Goal: Task Accomplishment & Management: Complete application form

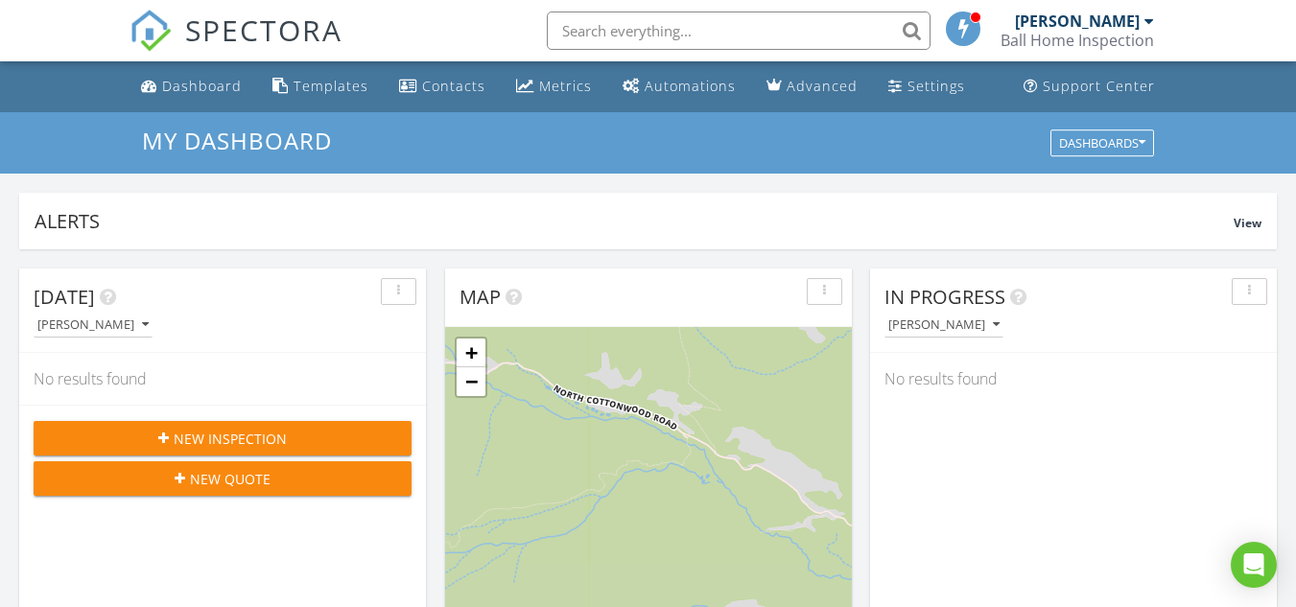
scroll to position [96, 0]
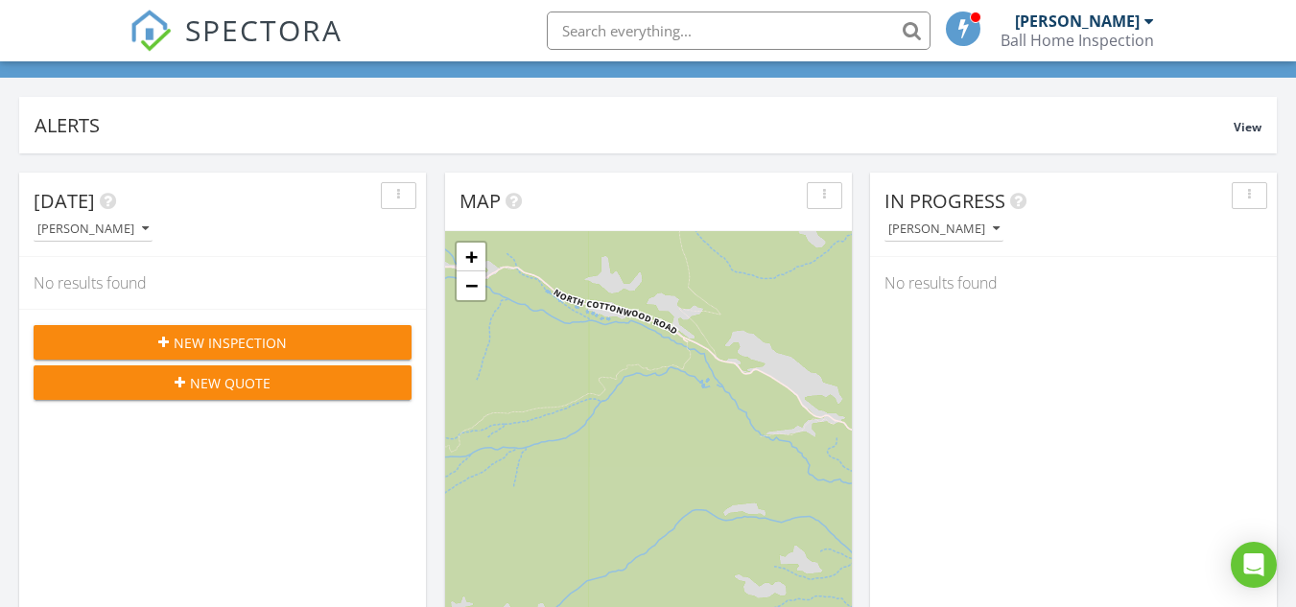
click at [290, 342] on div "New Inspection" at bounding box center [222, 343] width 347 height 20
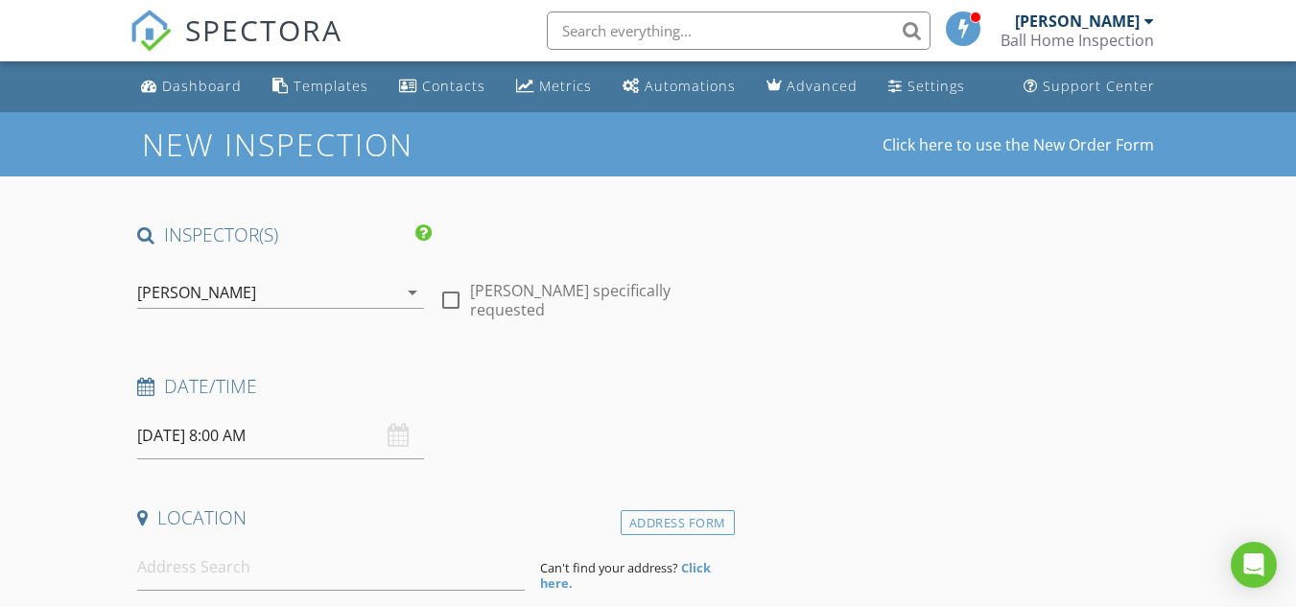
click at [401, 442] on div "[DATE] 8:00 AM" at bounding box center [280, 435] width 287 height 47
click at [270, 434] on input "08/29/2025 8:00 AM" at bounding box center [280, 435] width 287 height 47
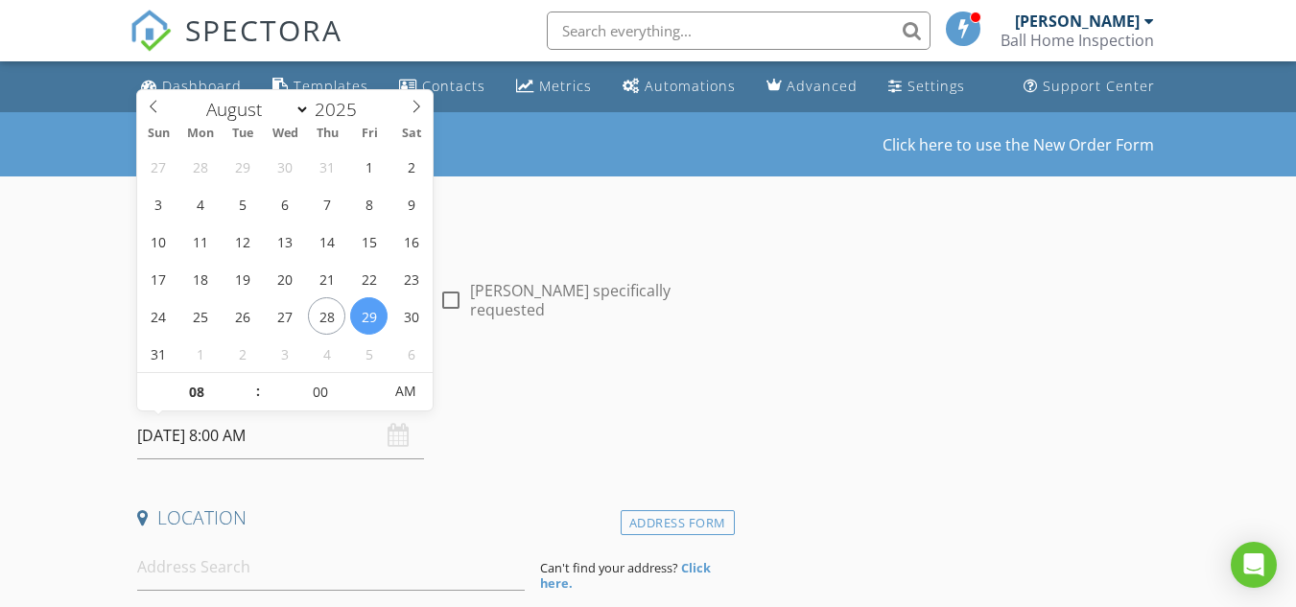
click at [254, 439] on input "08/29/2025 8:00 AM" at bounding box center [280, 435] width 287 height 47
type input "09"
type input "08/29/2025 9:00 AM"
click at [246, 384] on span at bounding box center [248, 382] width 13 height 19
type input "10"
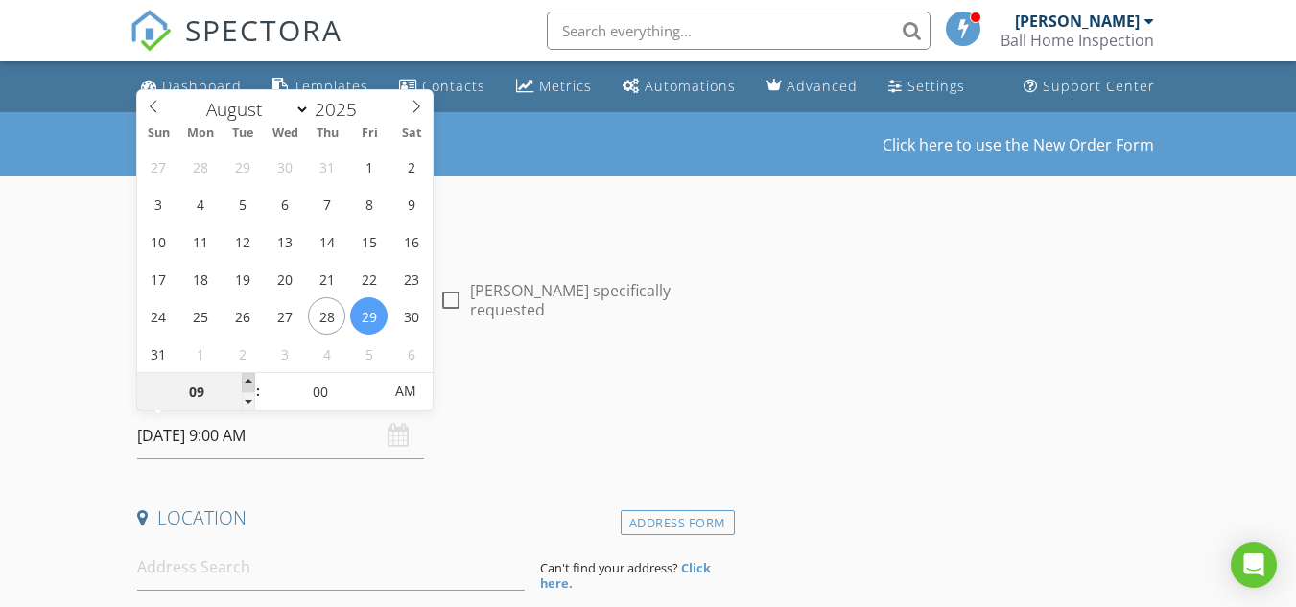
type input "08/29/2025 10:00 AM"
click at [249, 384] on span at bounding box center [248, 382] width 13 height 19
type input "11"
type input "[DATE] 11:00 AM"
click at [249, 384] on span at bounding box center [248, 382] width 13 height 19
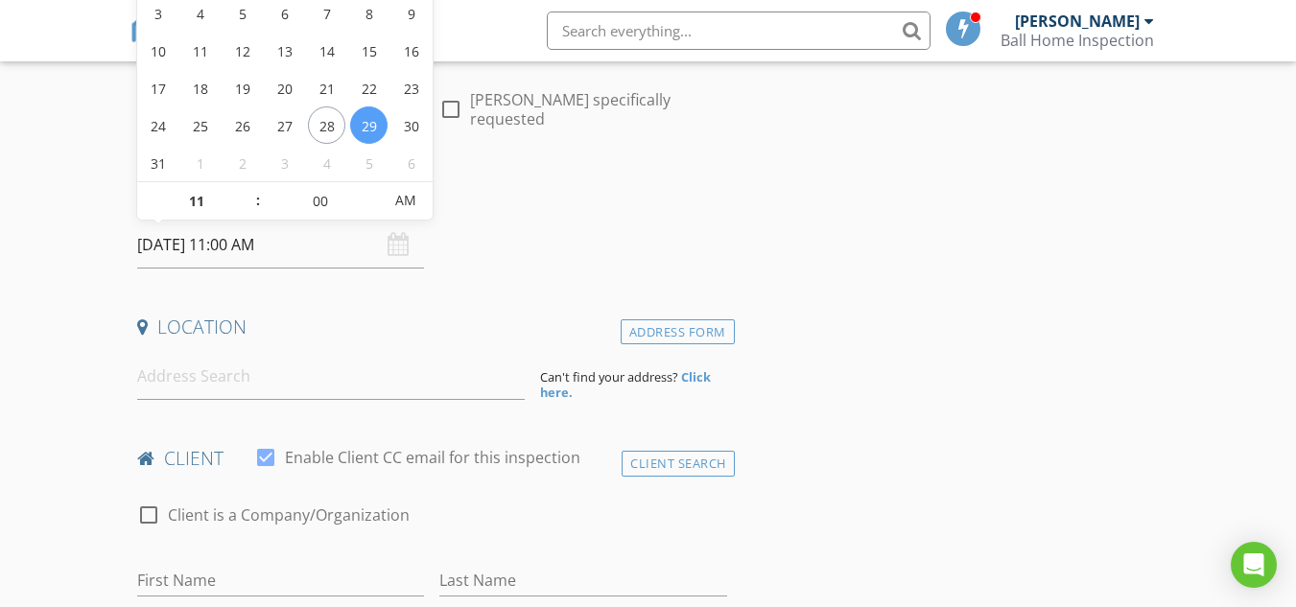
scroll to position [192, 0]
click at [504, 260] on div "Date/Time 08/29/2025 11:00 AM" at bounding box center [431, 224] width 604 height 85
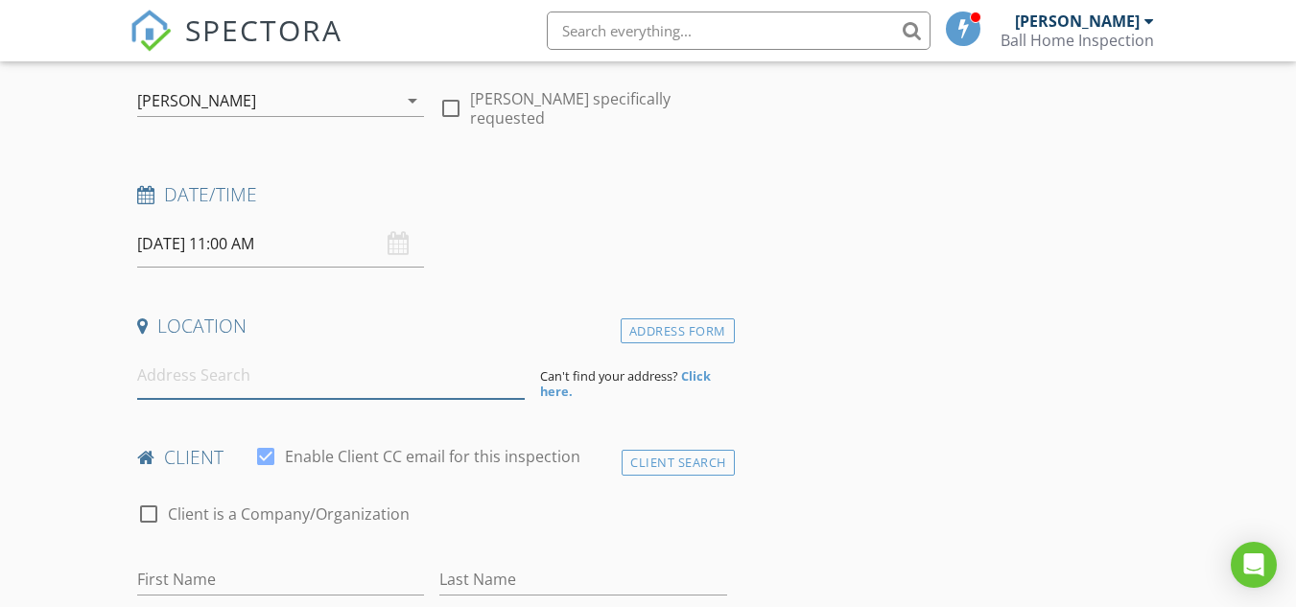
click at [309, 385] on input at bounding box center [330, 375] width 387 height 47
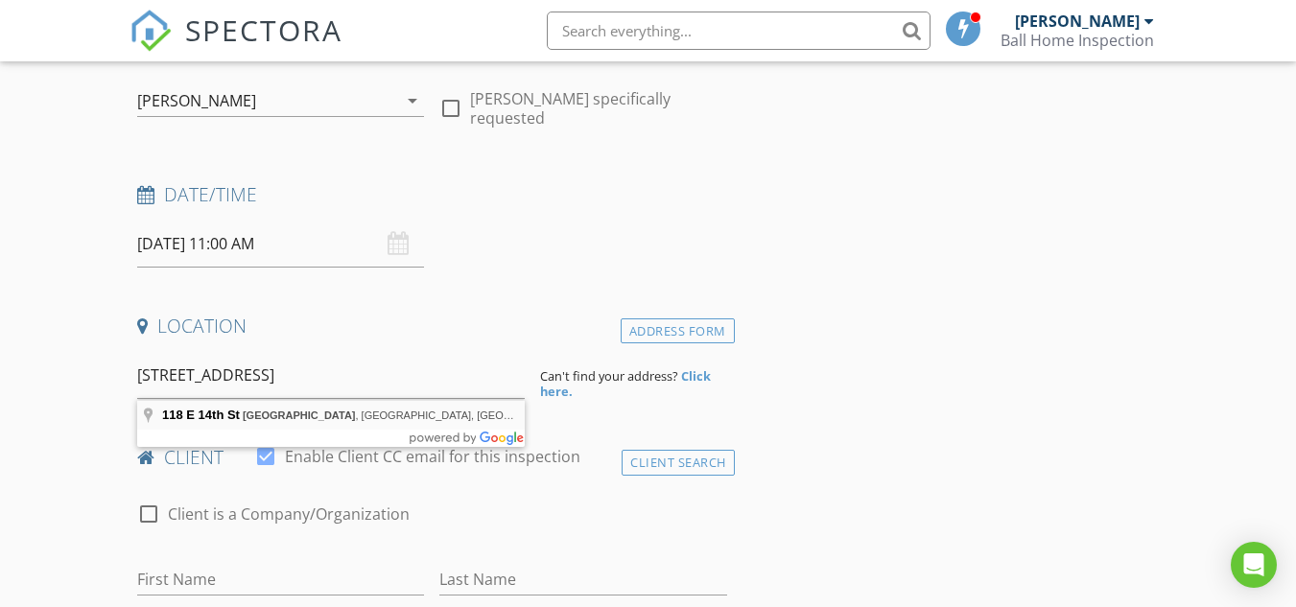
type input "118 E 14th St, Leadville, CO, USA"
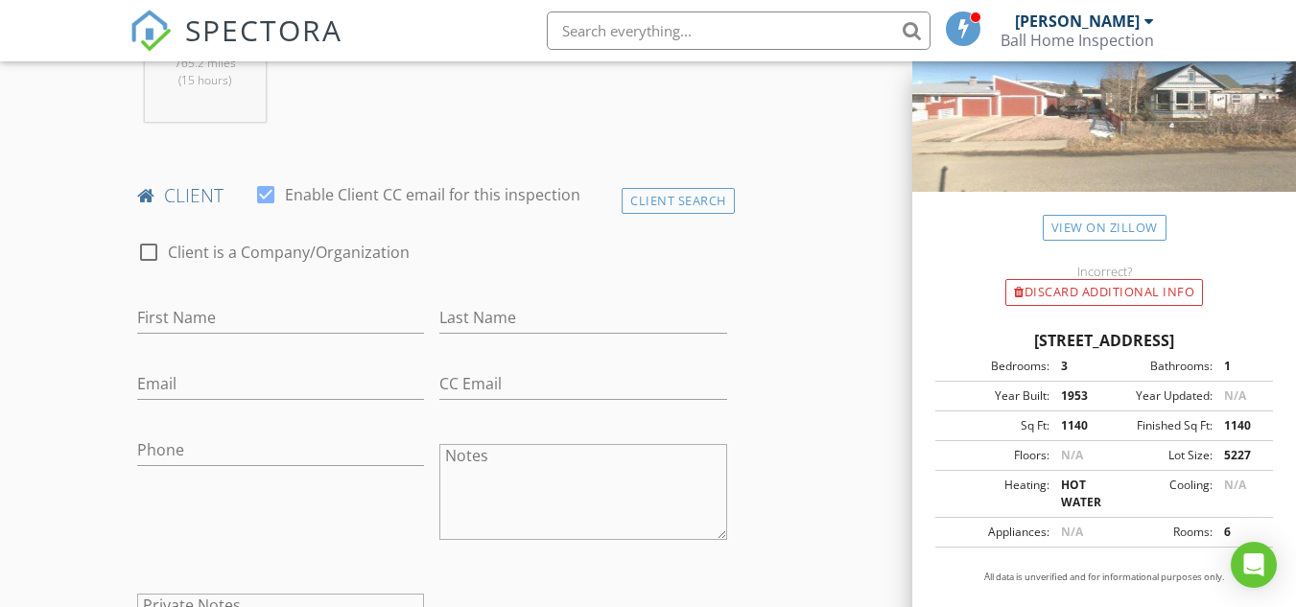
scroll to position [863, 0]
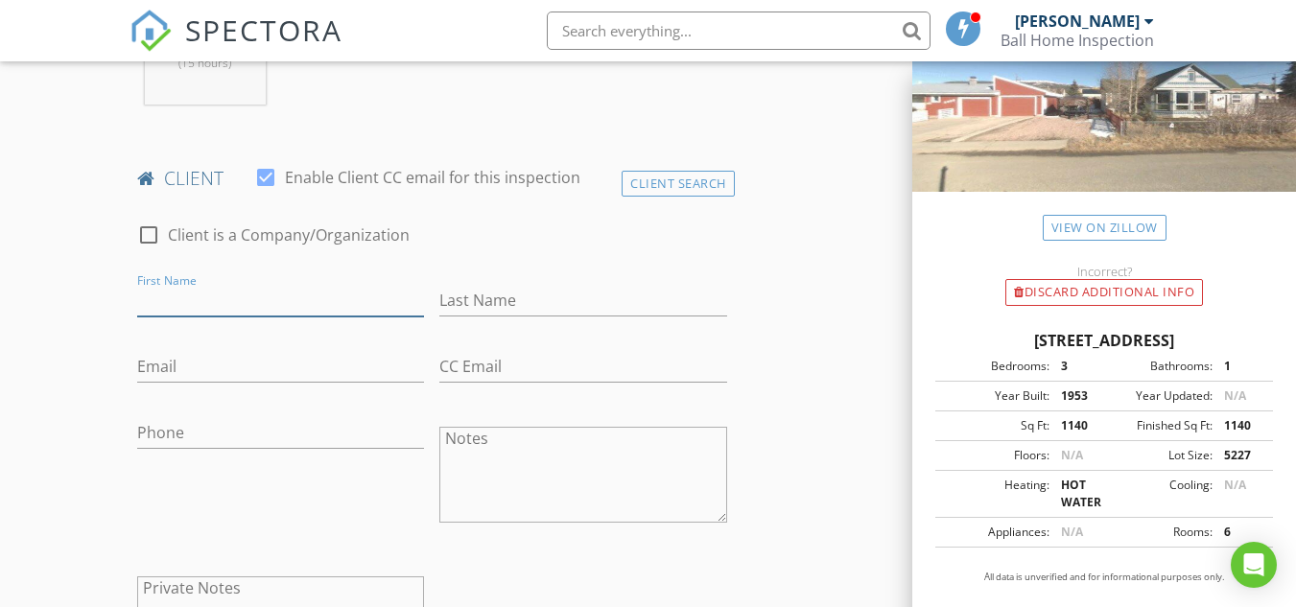
click at [201, 291] on input "First Name" at bounding box center [280, 301] width 287 height 32
type input "[PERSON_NAME]"
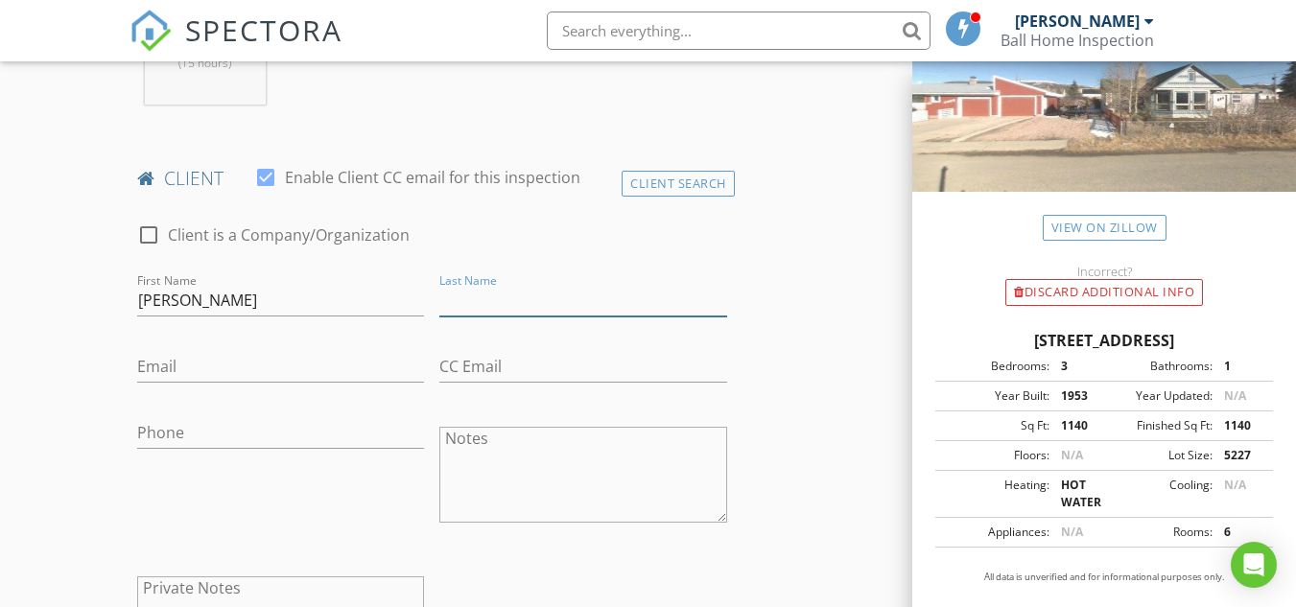
click at [489, 296] on input "Last Name" at bounding box center [582, 301] width 287 height 32
type input "Hall"
click at [296, 365] on input "Email" at bounding box center [280, 367] width 287 height 32
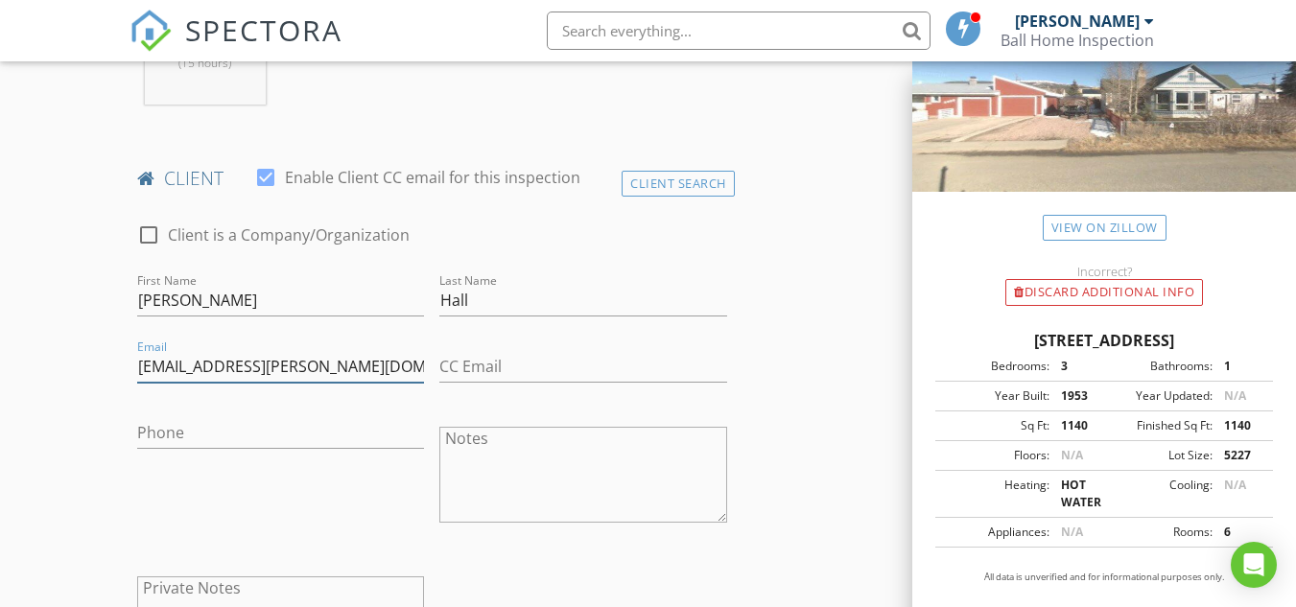
type input "[EMAIL_ADDRESS][PERSON_NAME][DOMAIN_NAME]"
click at [293, 435] on input "Phone" at bounding box center [280, 433] width 287 height 32
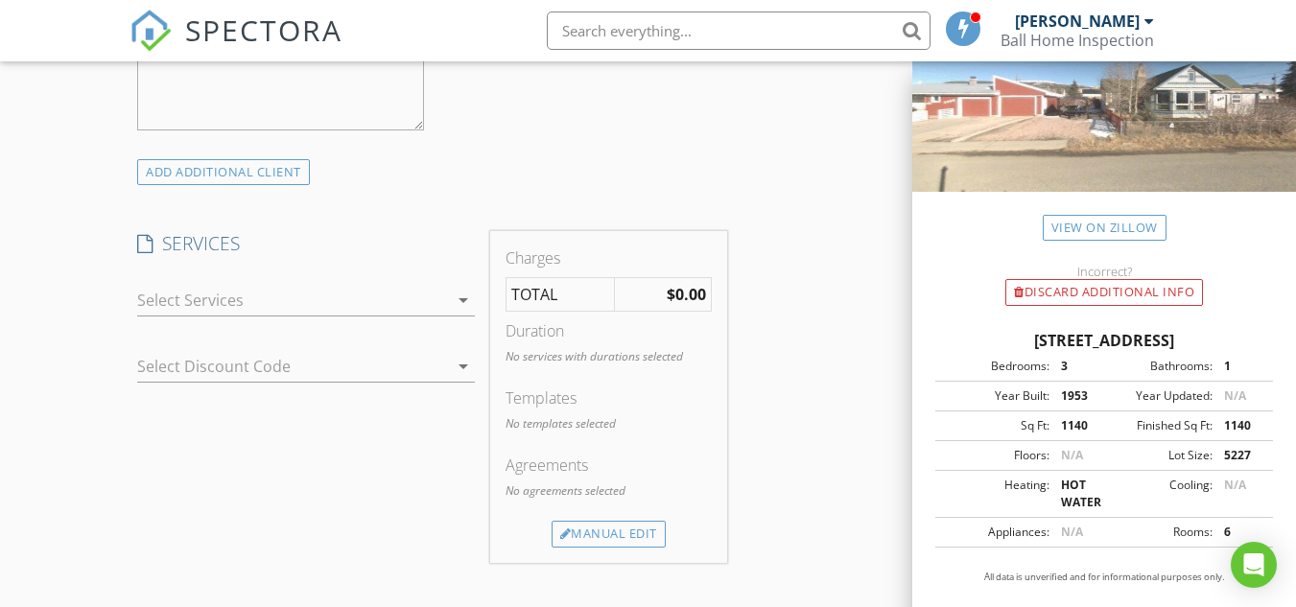
scroll to position [1439, 0]
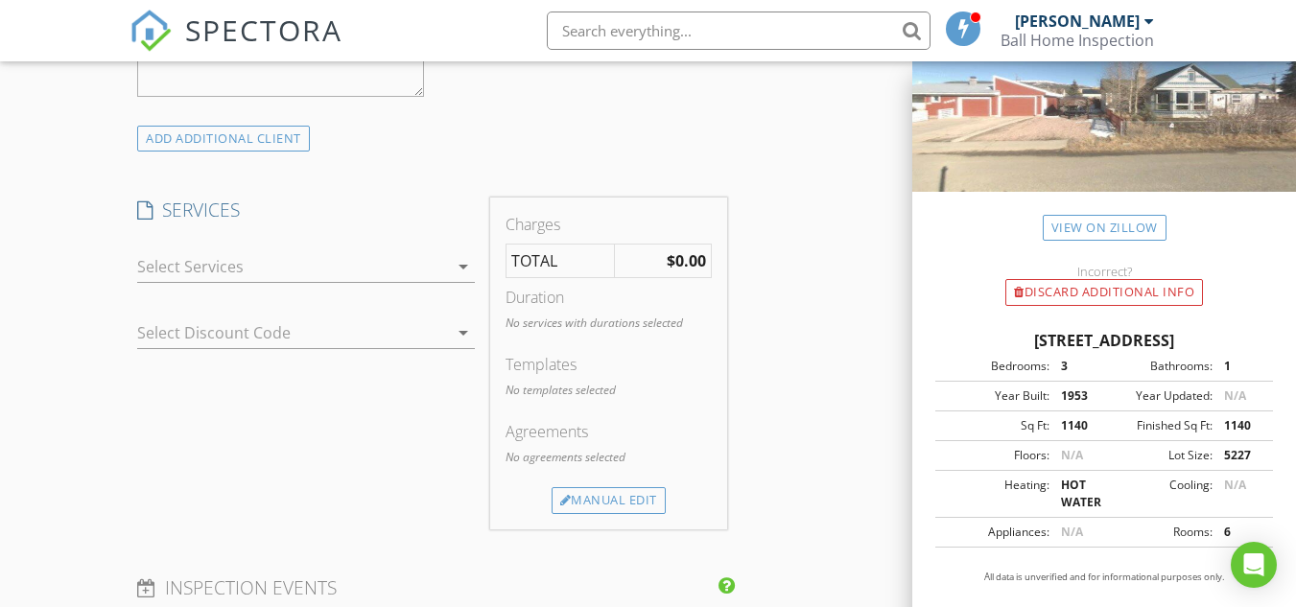
type input "[PHONE_NUMBER]"
click at [452, 270] on icon "arrow_drop_down" at bounding box center [463, 266] width 23 height 23
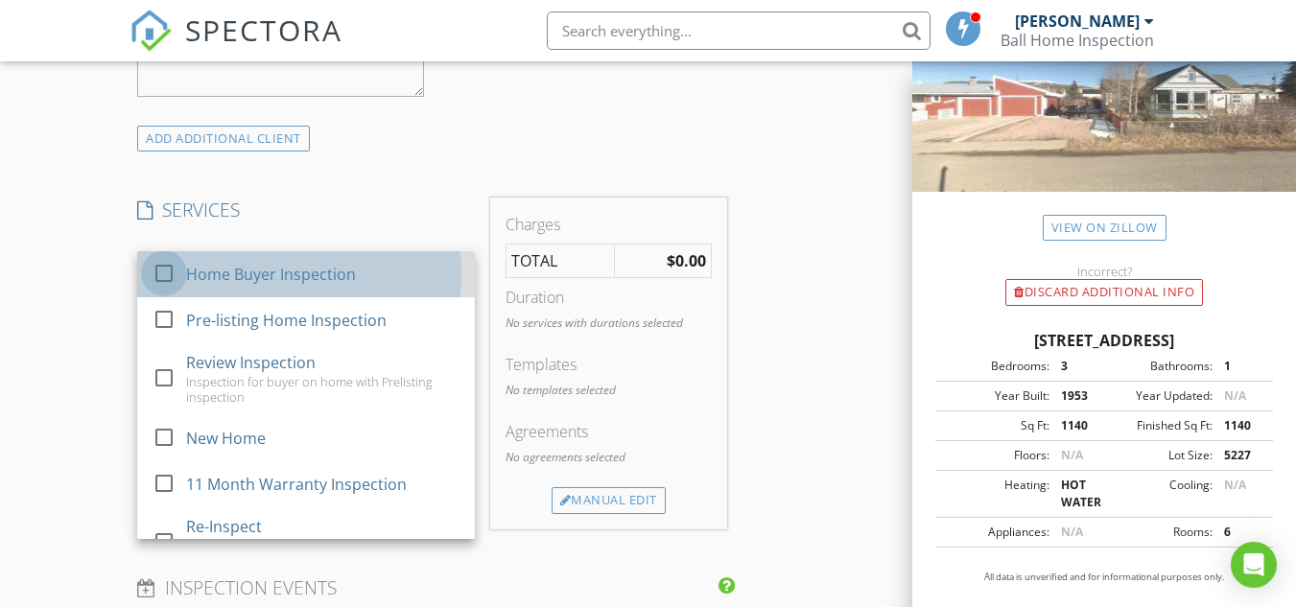
click at [164, 270] on div at bounding box center [164, 273] width 33 height 33
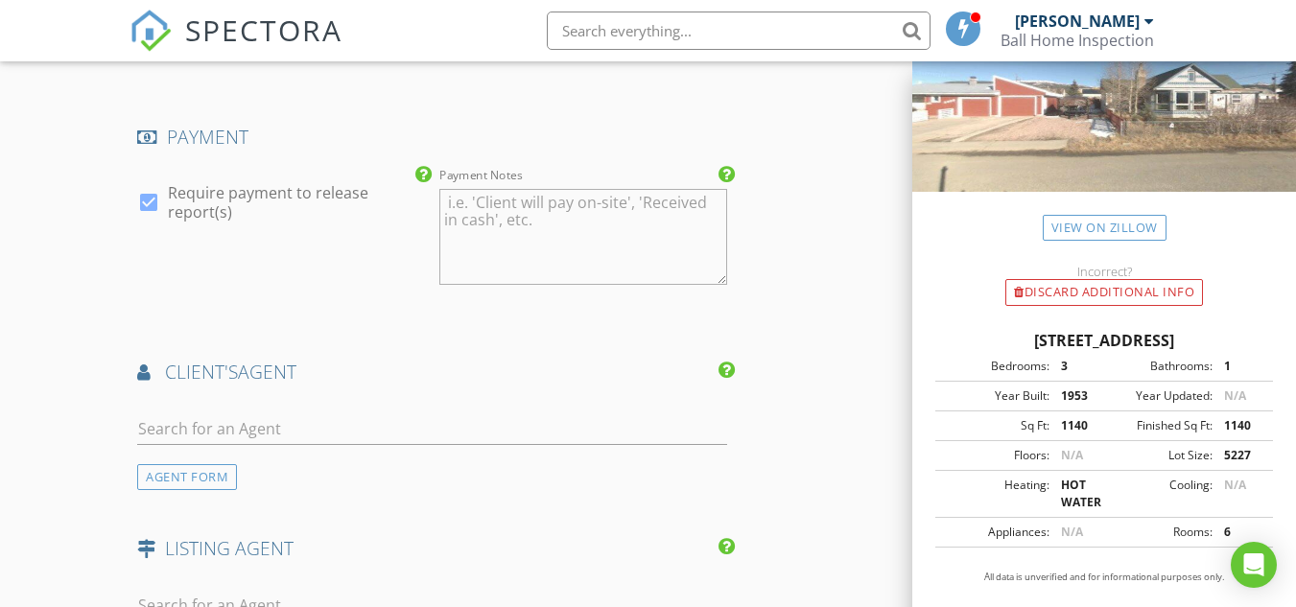
scroll to position [2110, 0]
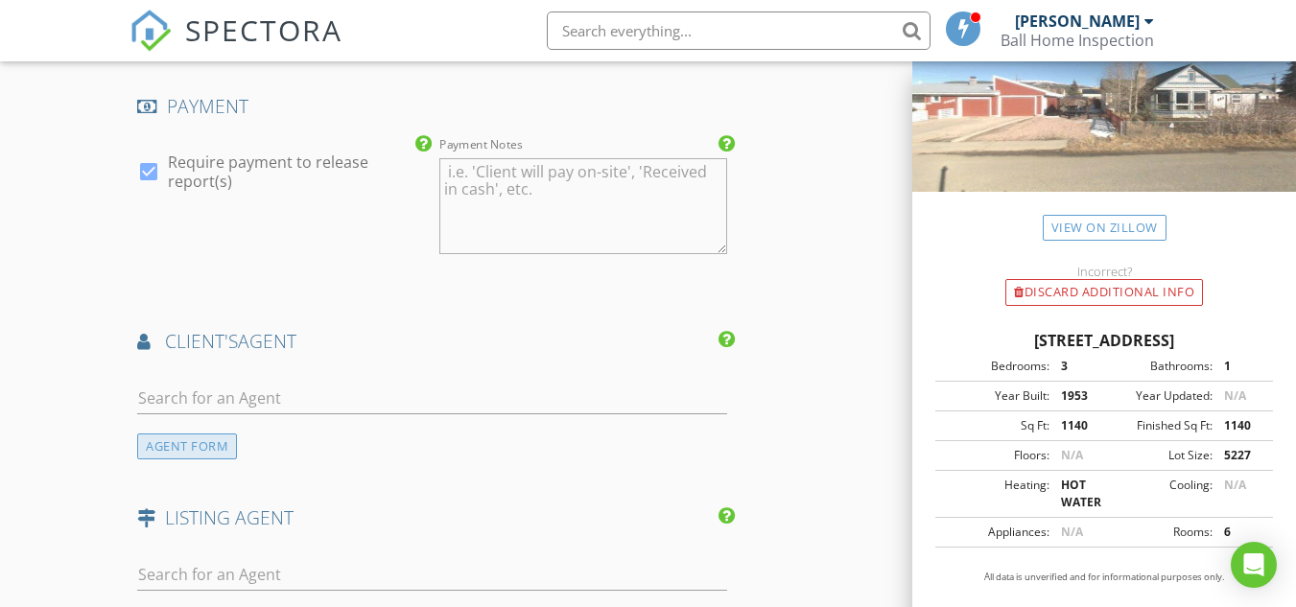
click at [217, 459] on div "AGENT FORM" at bounding box center [187, 447] width 100 height 26
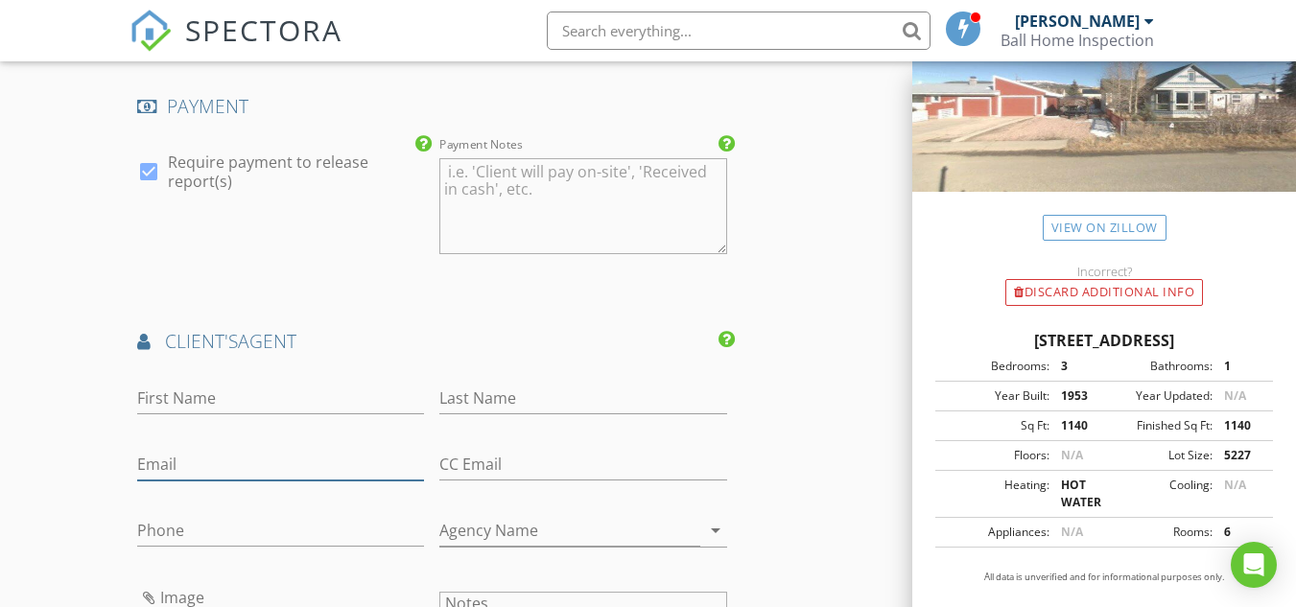
click at [263, 475] on input "Email" at bounding box center [280, 465] width 287 height 32
paste input "[PERSON_NAME][EMAIL_ADDRESS][PERSON_NAME][DOMAIN_NAME]"
type input "[PERSON_NAME][EMAIL_ADDRESS][PERSON_NAME][DOMAIN_NAME]"
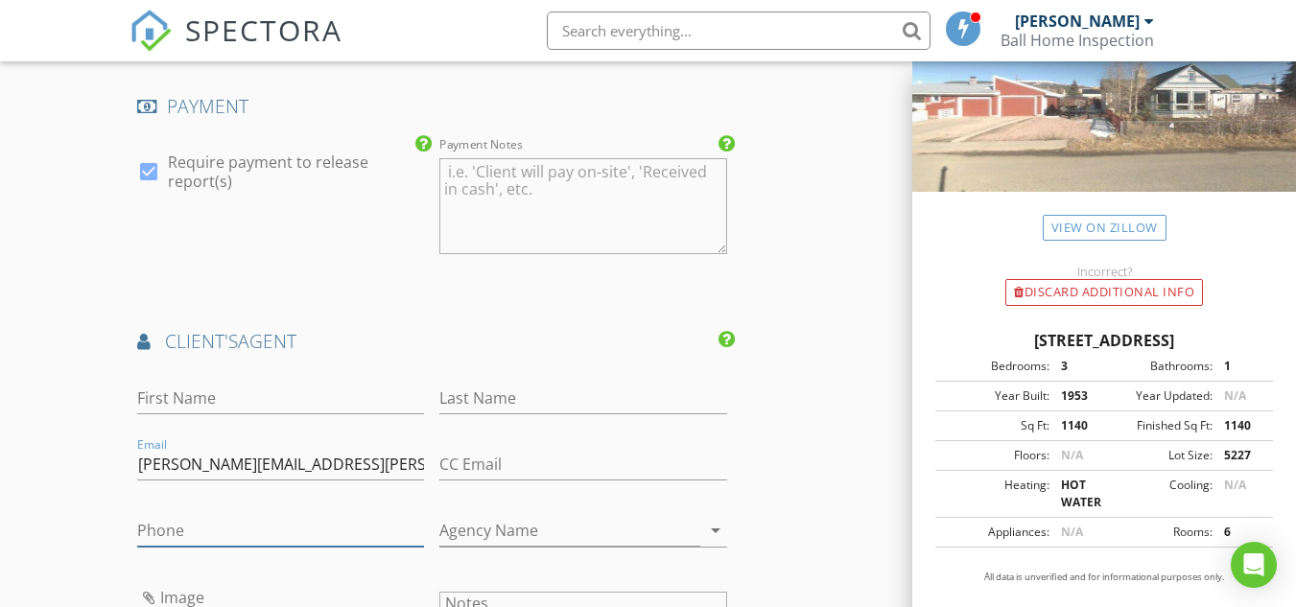
click at [196, 546] on input "Phone" at bounding box center [280, 531] width 287 height 32
type input "[PHONE_NUMBER]"
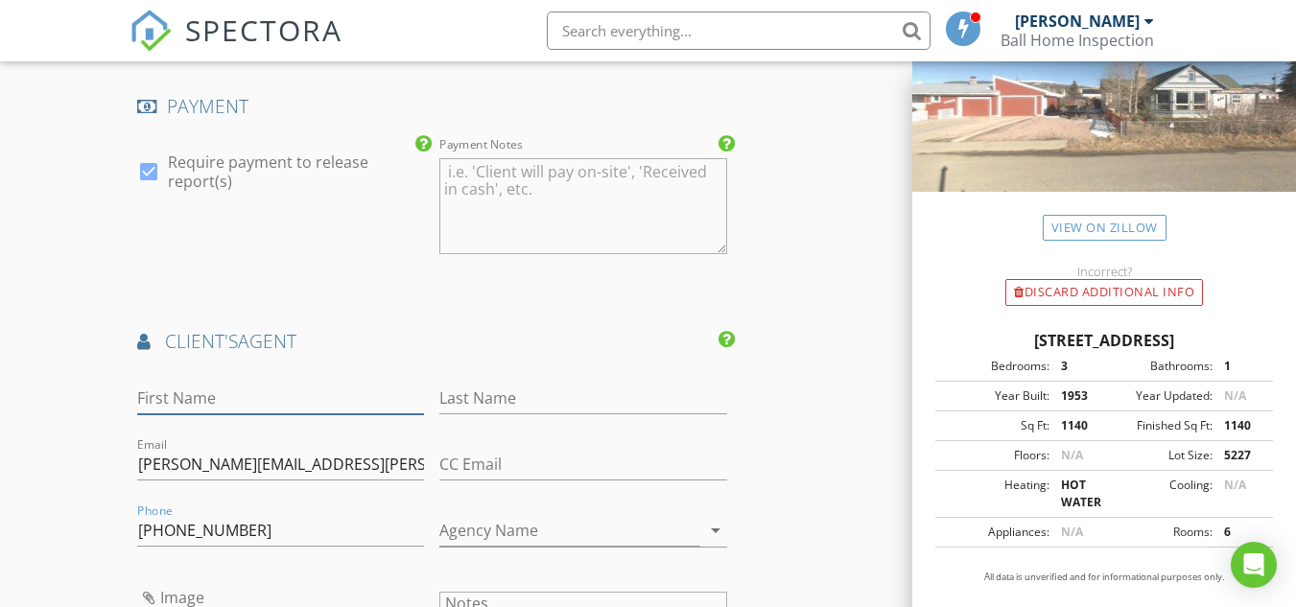
click at [156, 413] on input "First Name" at bounding box center [280, 399] width 287 height 32
type input "[PERSON_NAME]"
click at [497, 414] on input "Last Name" at bounding box center [582, 399] width 287 height 32
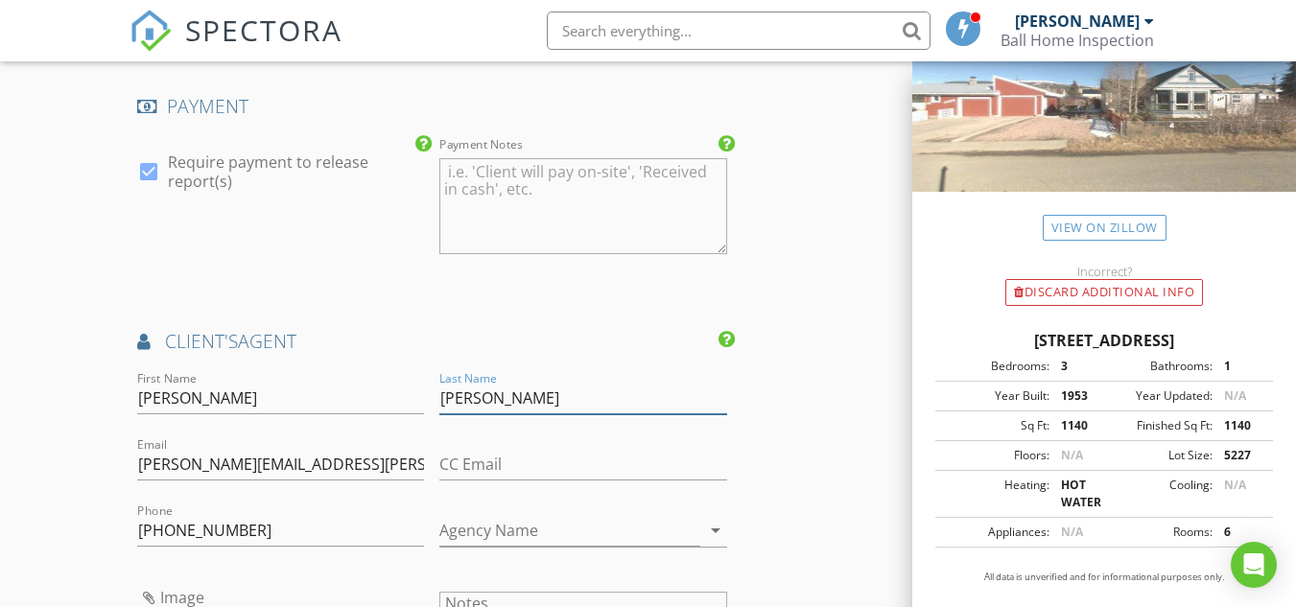
type input "[PERSON_NAME]"
click at [515, 547] on input "Agency Name" at bounding box center [569, 531] width 260 height 32
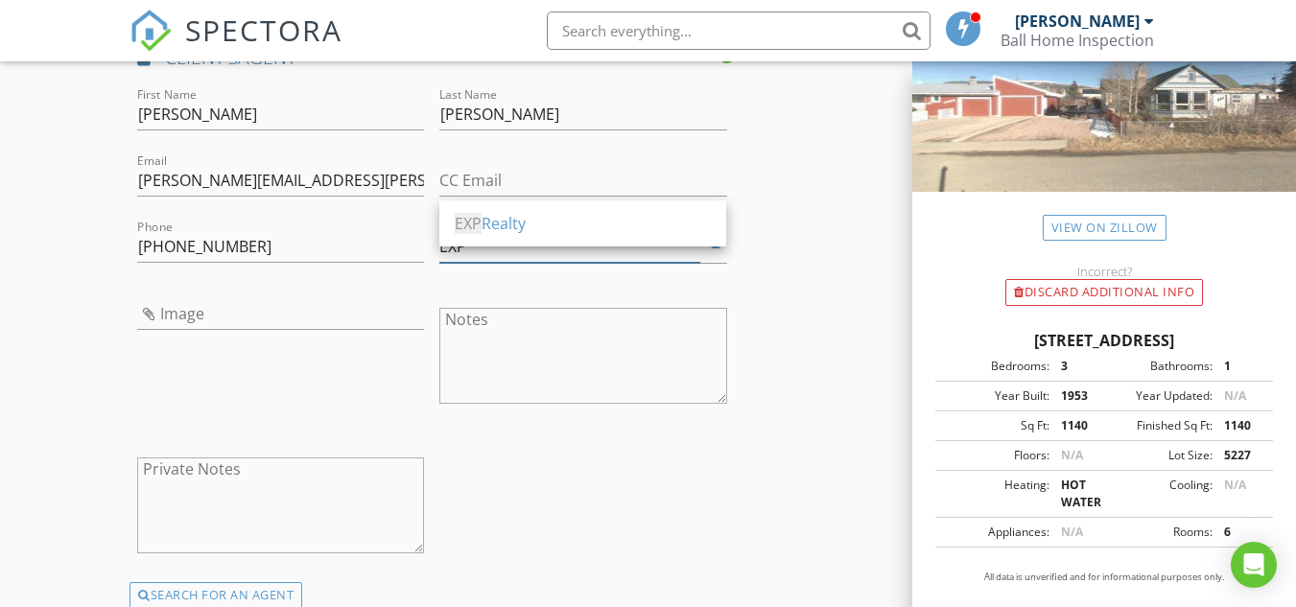
scroll to position [2398, 0]
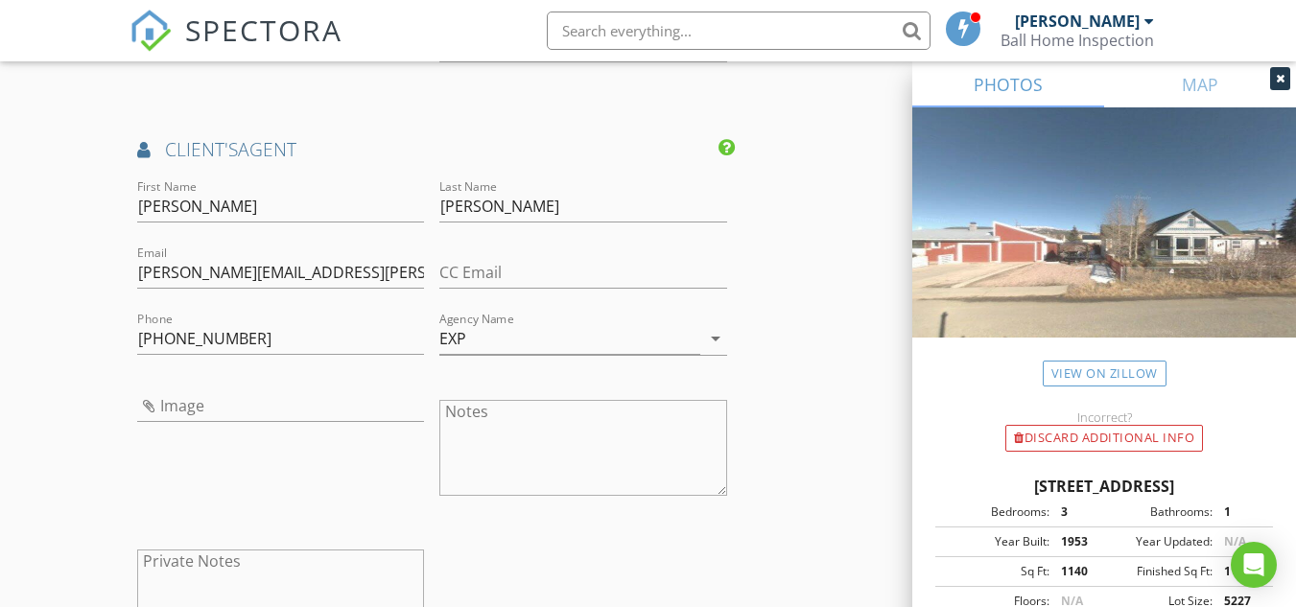
scroll to position [2206, 0]
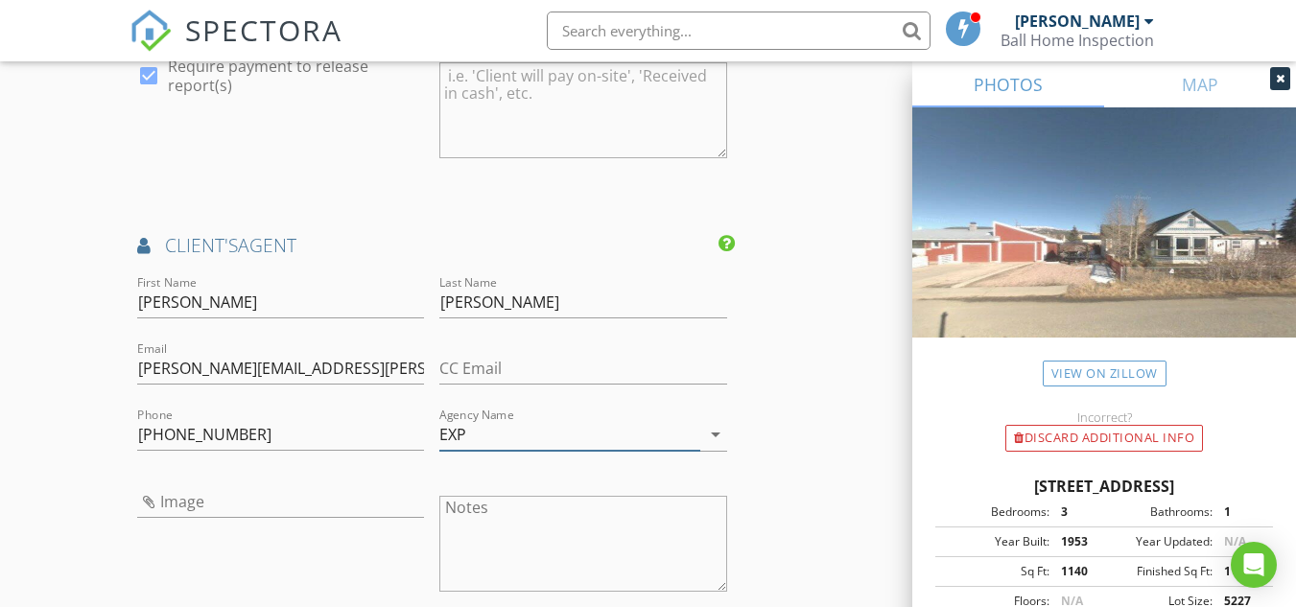
click at [518, 449] on input "EXP" at bounding box center [569, 435] width 260 height 32
click at [517, 448] on input "EXP" at bounding box center [569, 435] width 260 height 32
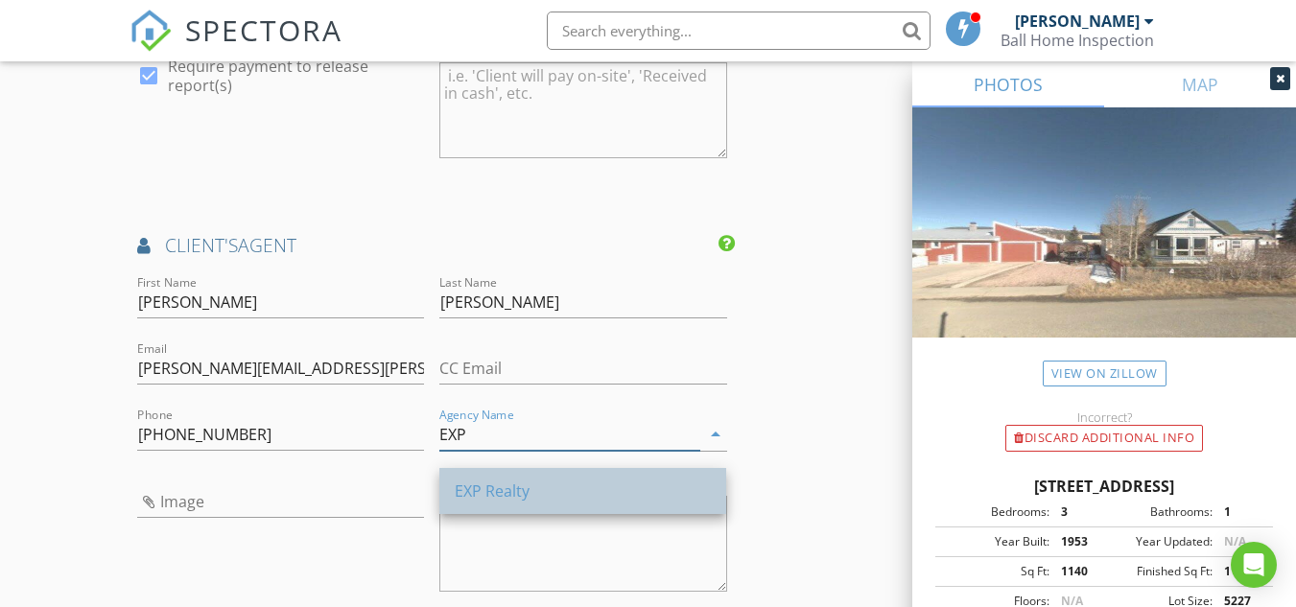
click at [496, 492] on div "EXP Realty" at bounding box center [583, 491] width 256 height 23
type input "EXP Realty"
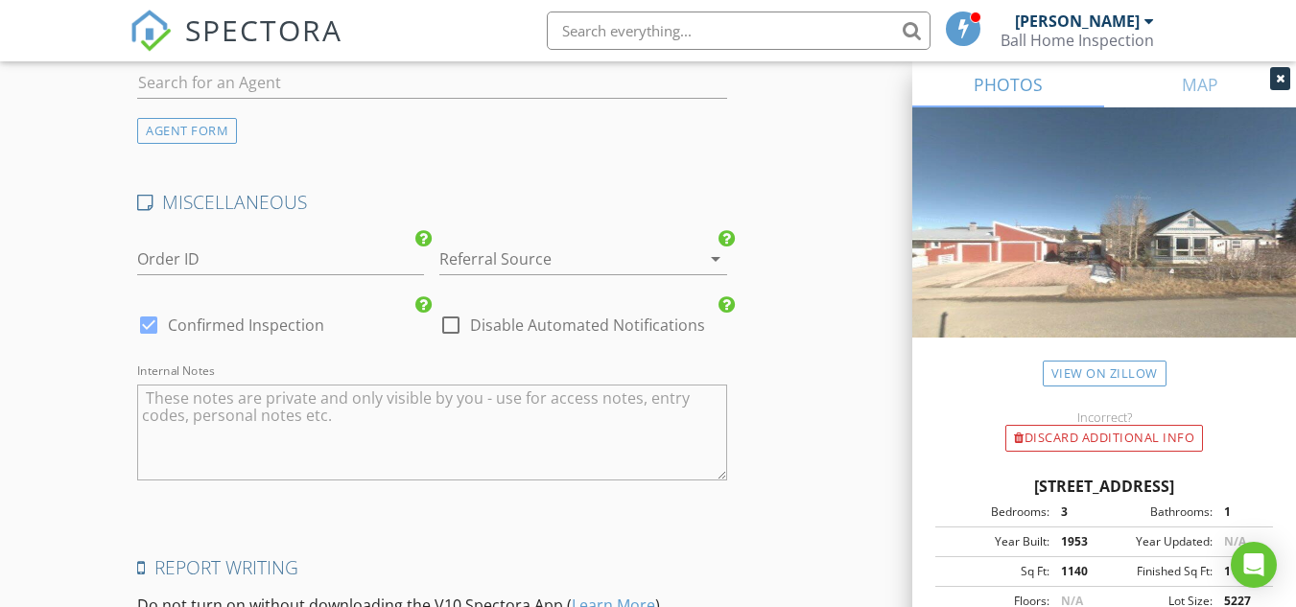
scroll to position [2916, 0]
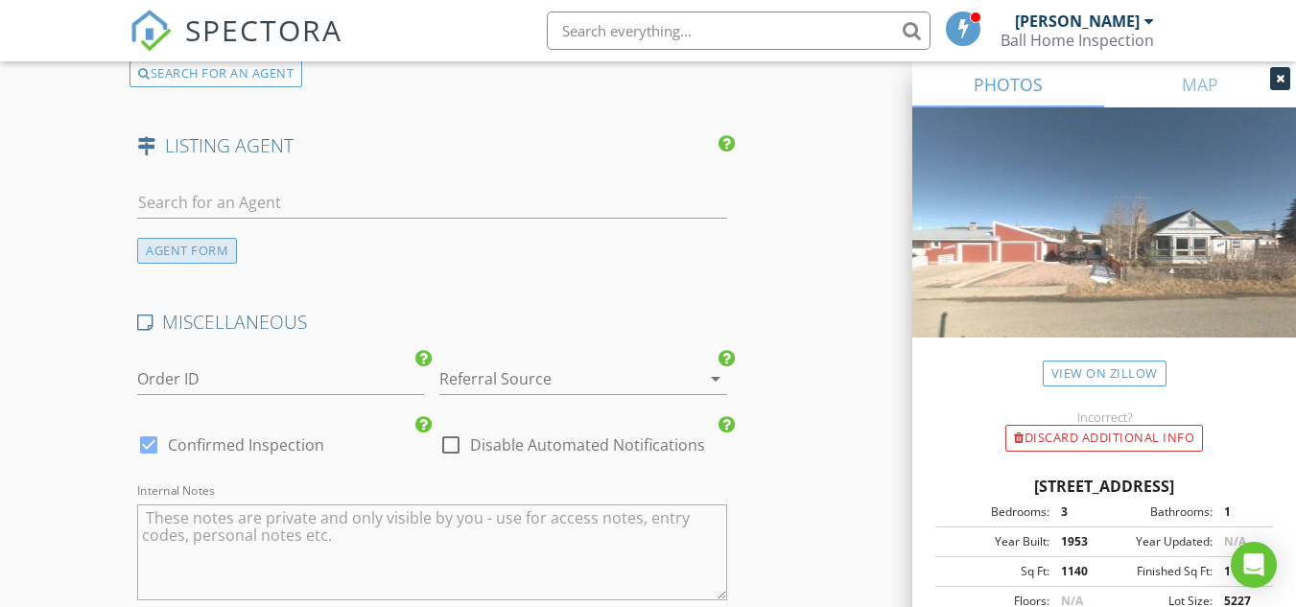
click at [197, 264] on div "AGENT FORM" at bounding box center [187, 251] width 100 height 26
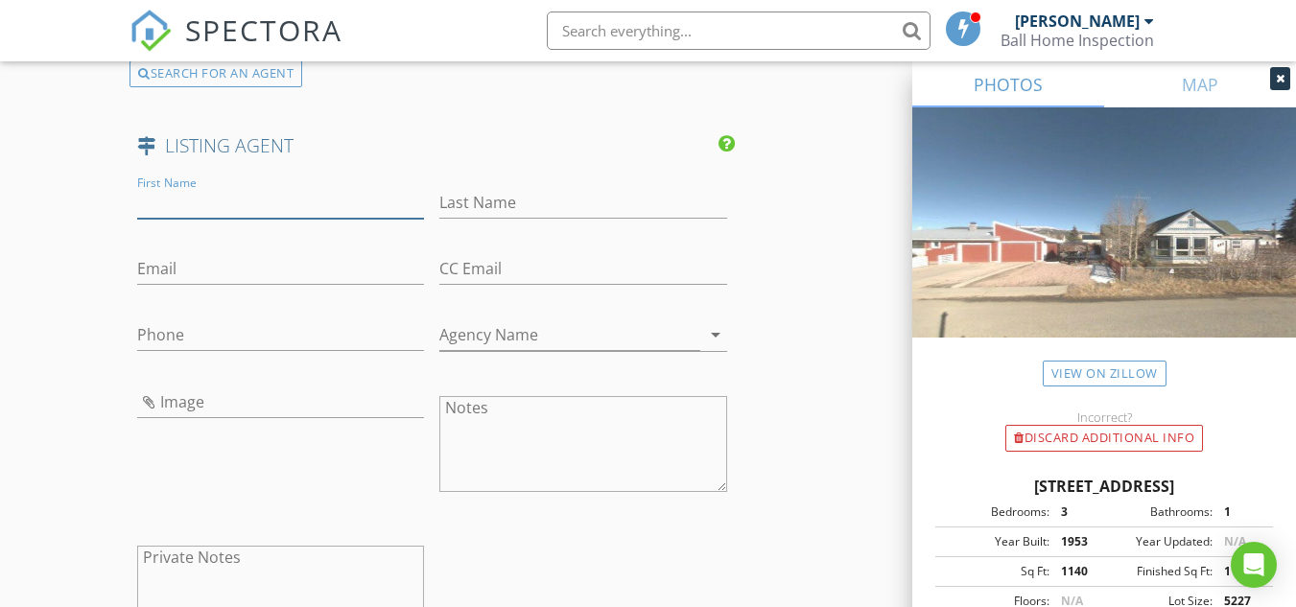
click at [180, 215] on input "First Name" at bounding box center [280, 203] width 287 height 32
type input "Steve"
click at [551, 210] on input "Last Name" at bounding box center [582, 203] width 287 height 32
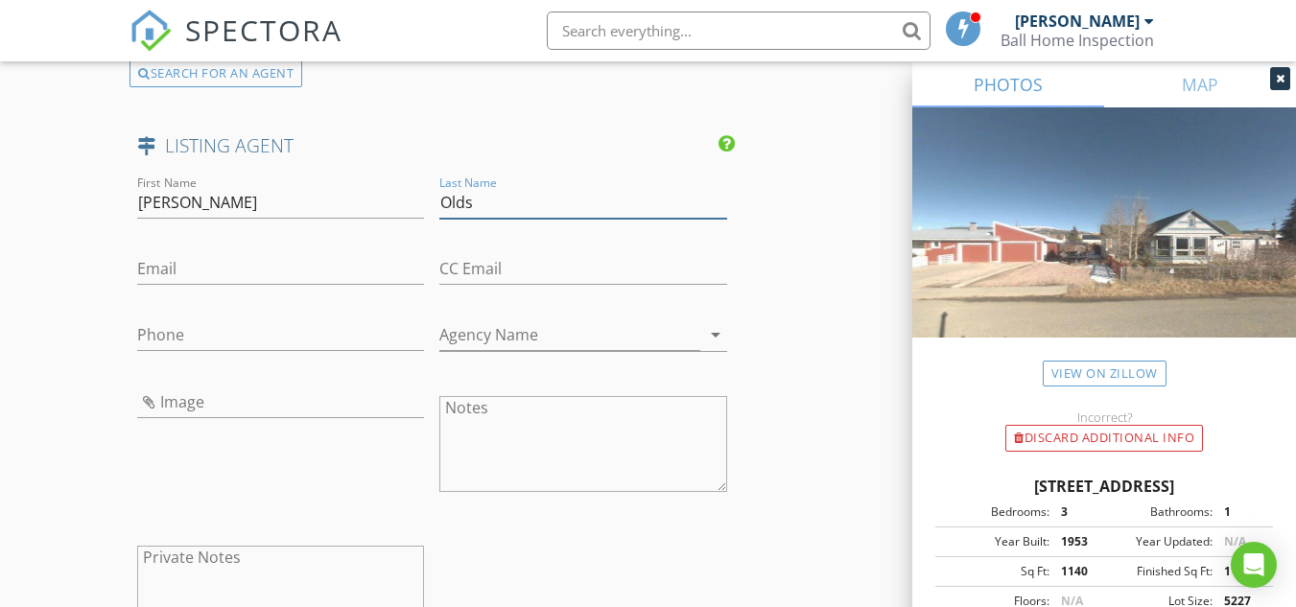
type input "Olds"
click at [265, 342] on input "Phone" at bounding box center [280, 335] width 287 height 32
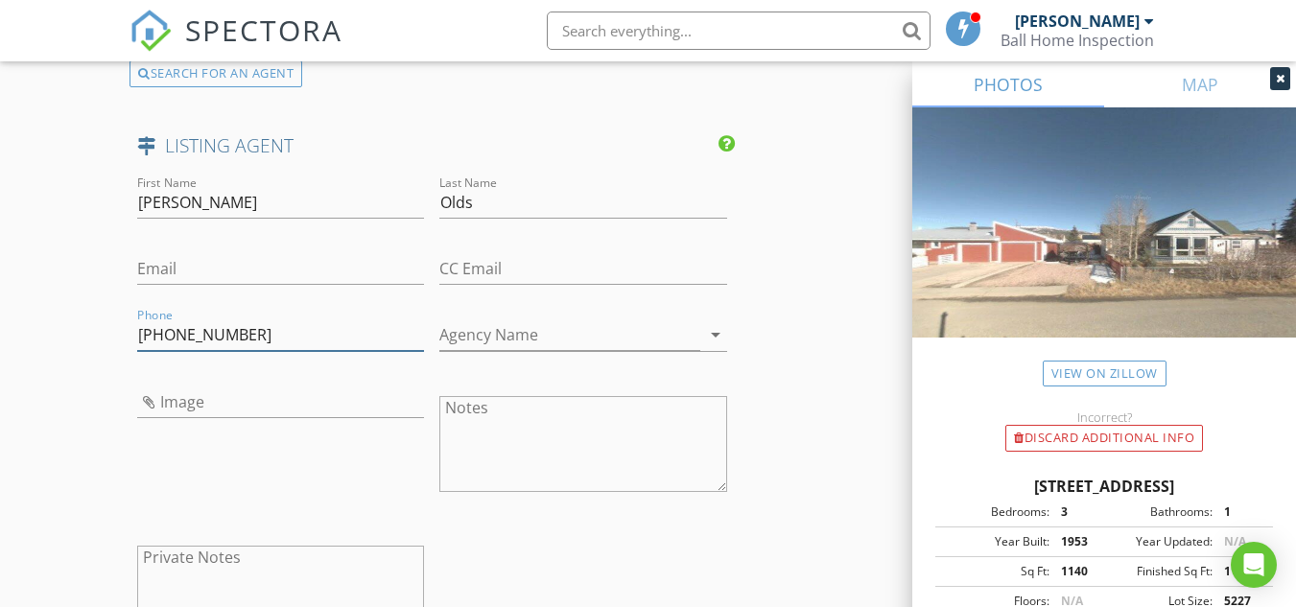
type input "[PHONE_NUMBER]"
click at [481, 350] on input "Agency Name" at bounding box center [569, 335] width 260 height 32
type input "R/E Max"
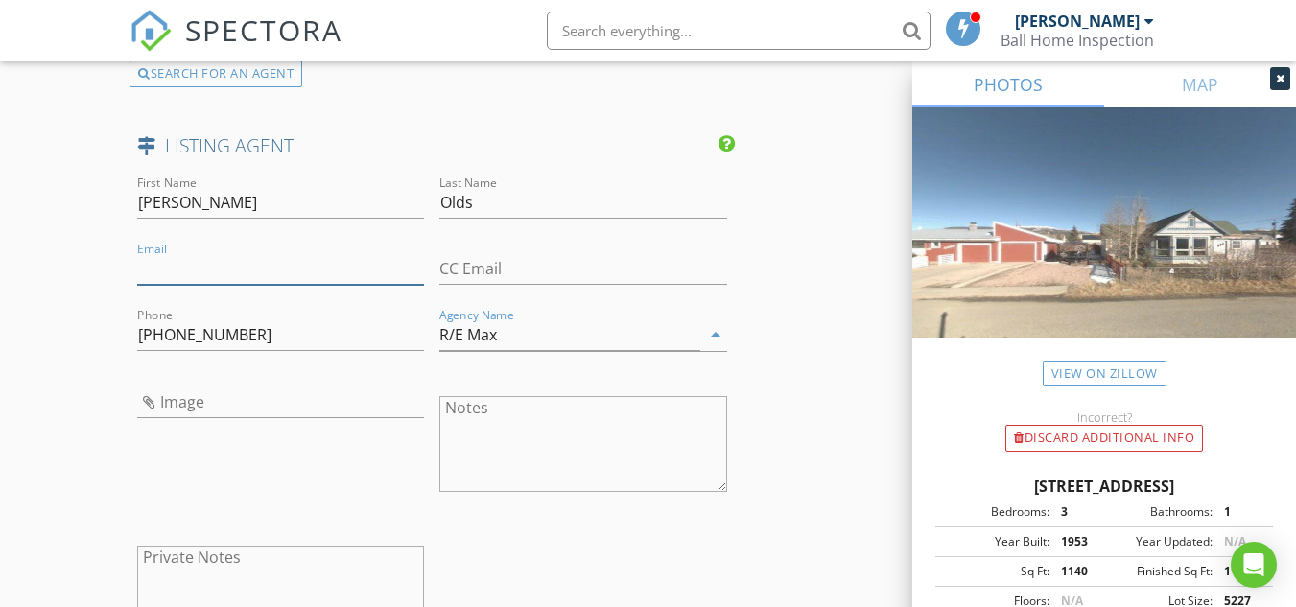
click at [198, 282] on input "Email" at bounding box center [280, 269] width 287 height 32
paste input "[PERSON_NAME][EMAIL_ADDRESS][DOMAIN_NAME]"
type input "[PERSON_NAME][EMAIL_ADDRESS][DOMAIN_NAME]"
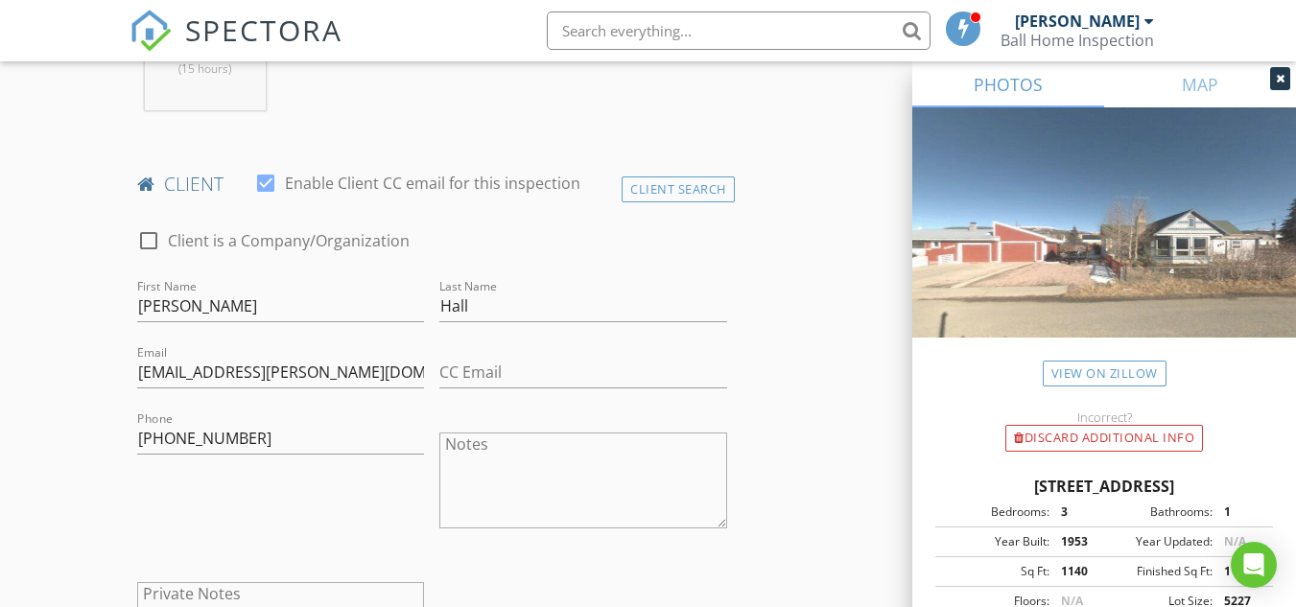
scroll to position [856, 0]
click at [495, 365] on input "CC Email" at bounding box center [582, 375] width 287 height 32
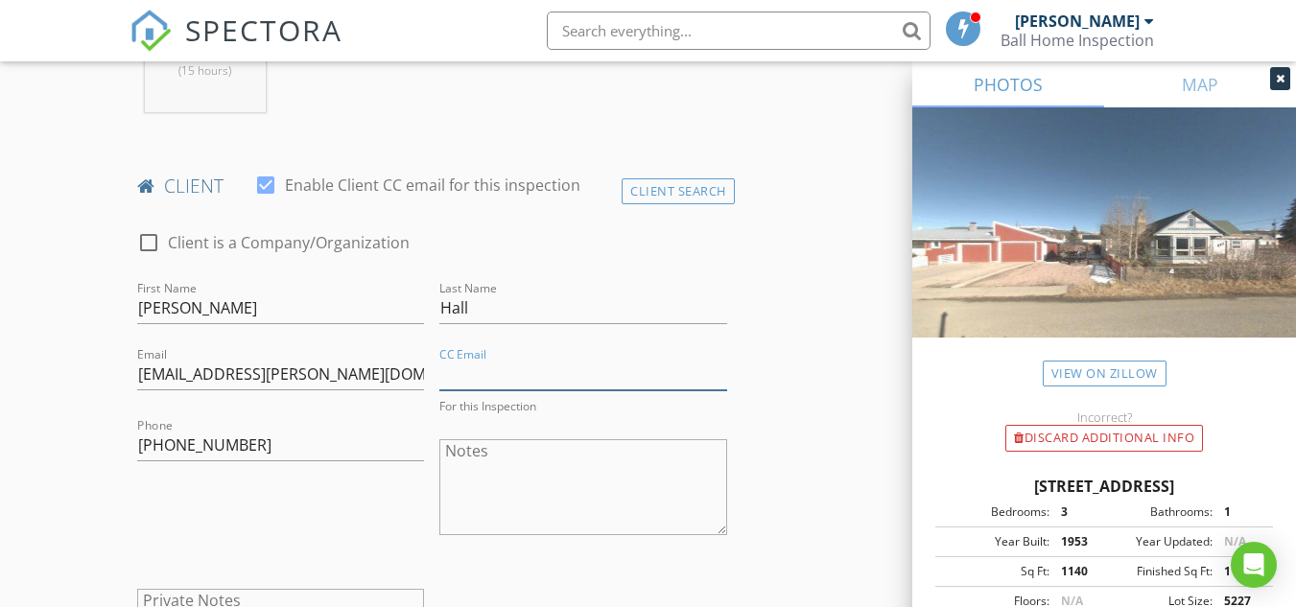
click at [449, 370] on input "CC Email" at bounding box center [582, 375] width 287 height 32
paste input "[EMAIL_ADDRESS][DOMAIN_NAME]"
type input "[EMAIL_ADDRESS][DOMAIN_NAME]"
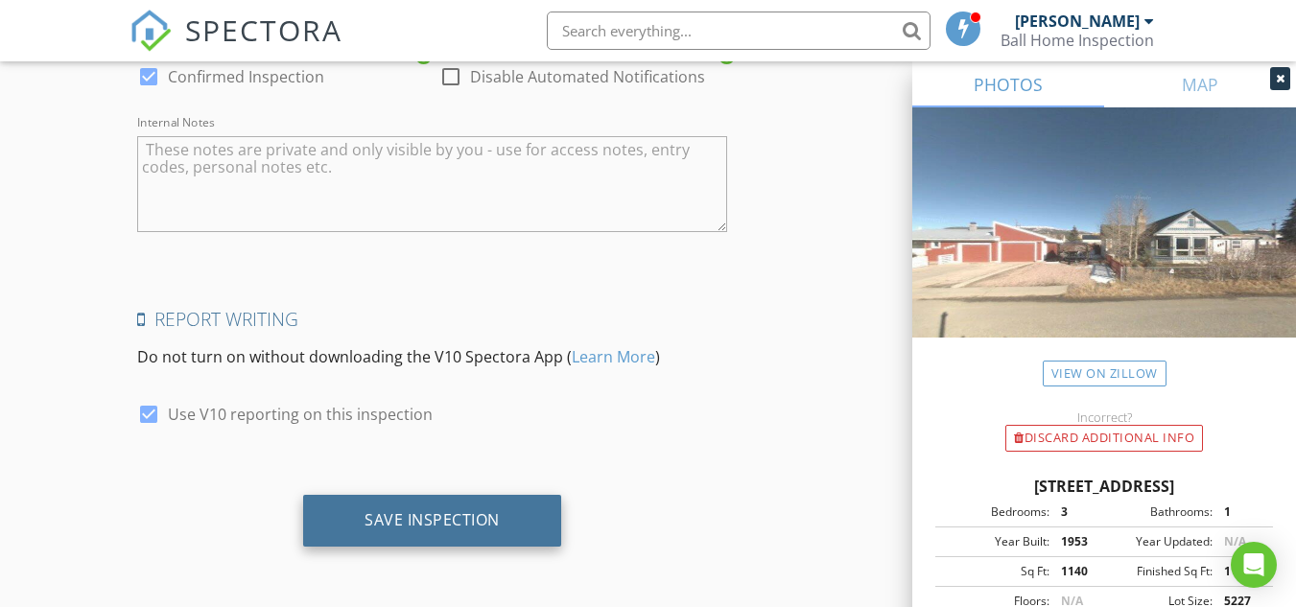
scroll to position [3733, 0]
click at [398, 517] on div "Save Inspection" at bounding box center [431, 519] width 135 height 19
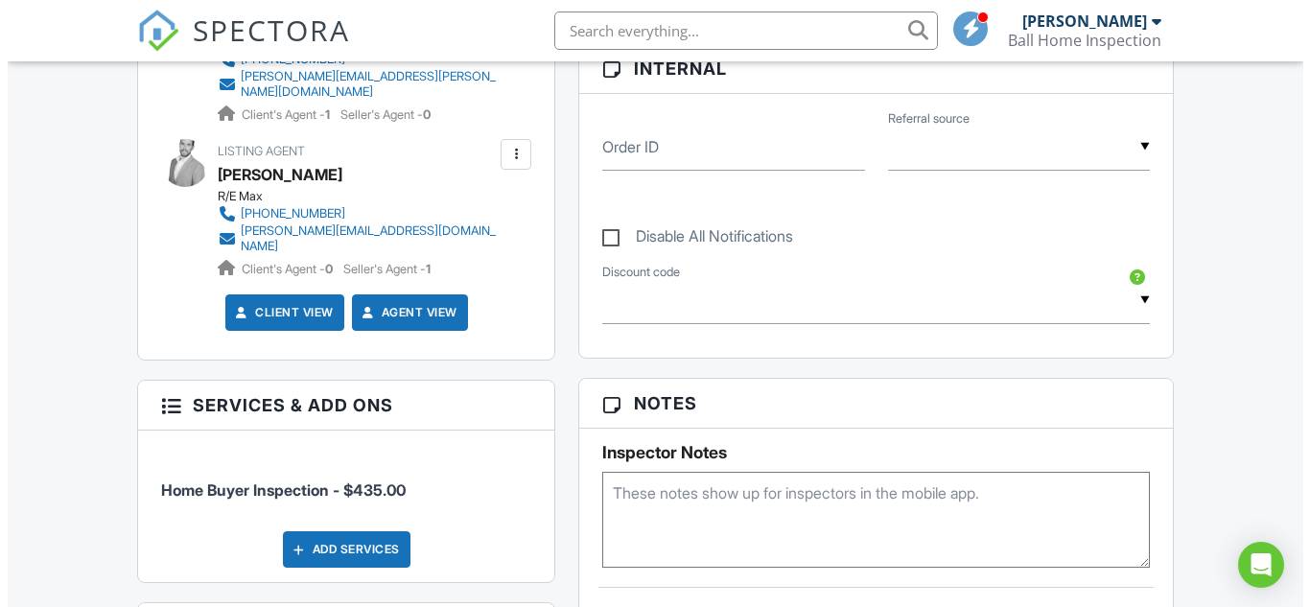
scroll to position [959, 0]
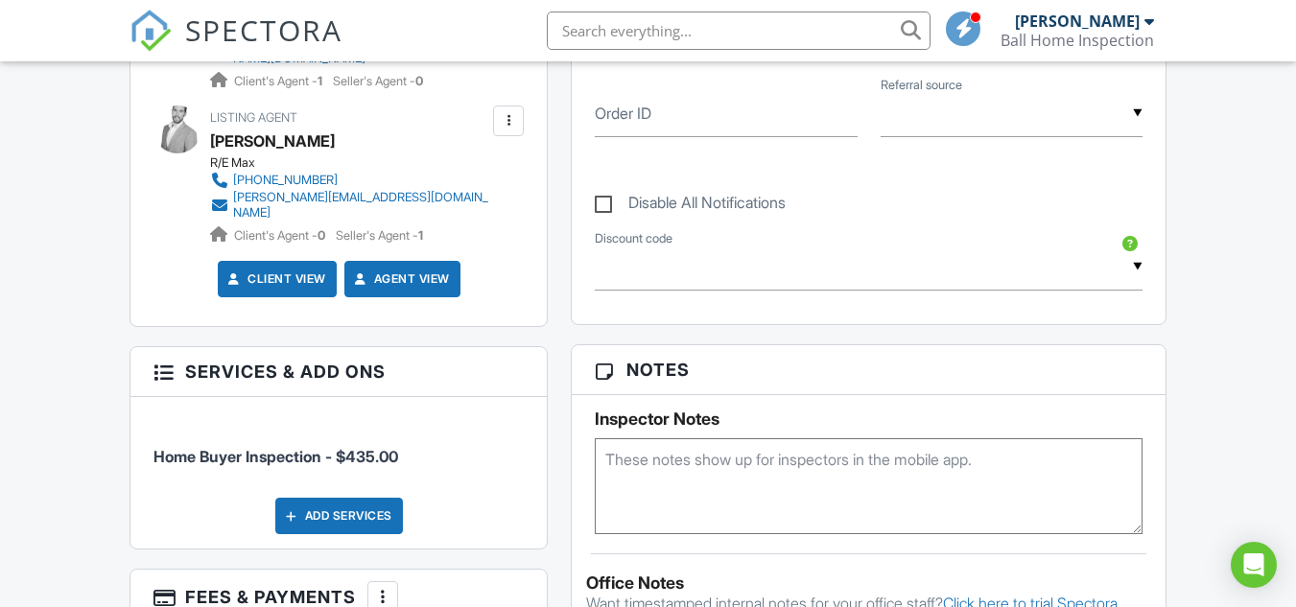
click at [344, 498] on div "Add Services" at bounding box center [339, 516] width 128 height 36
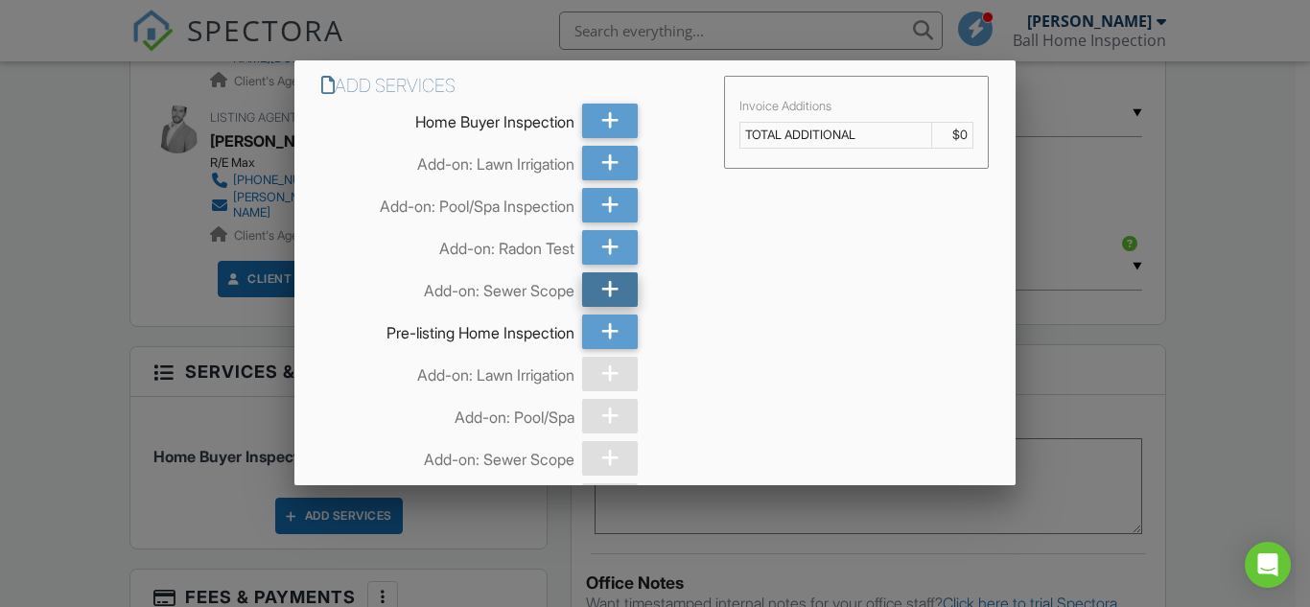
click at [604, 291] on icon at bounding box center [610, 289] width 18 height 35
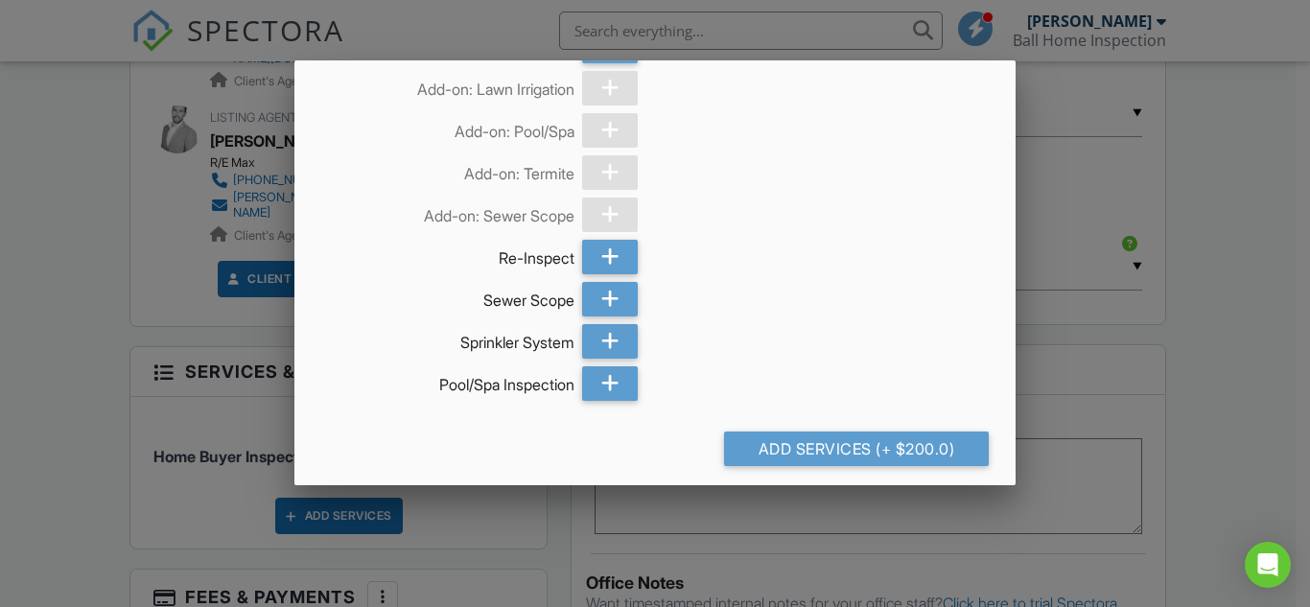
scroll to position [634, 0]
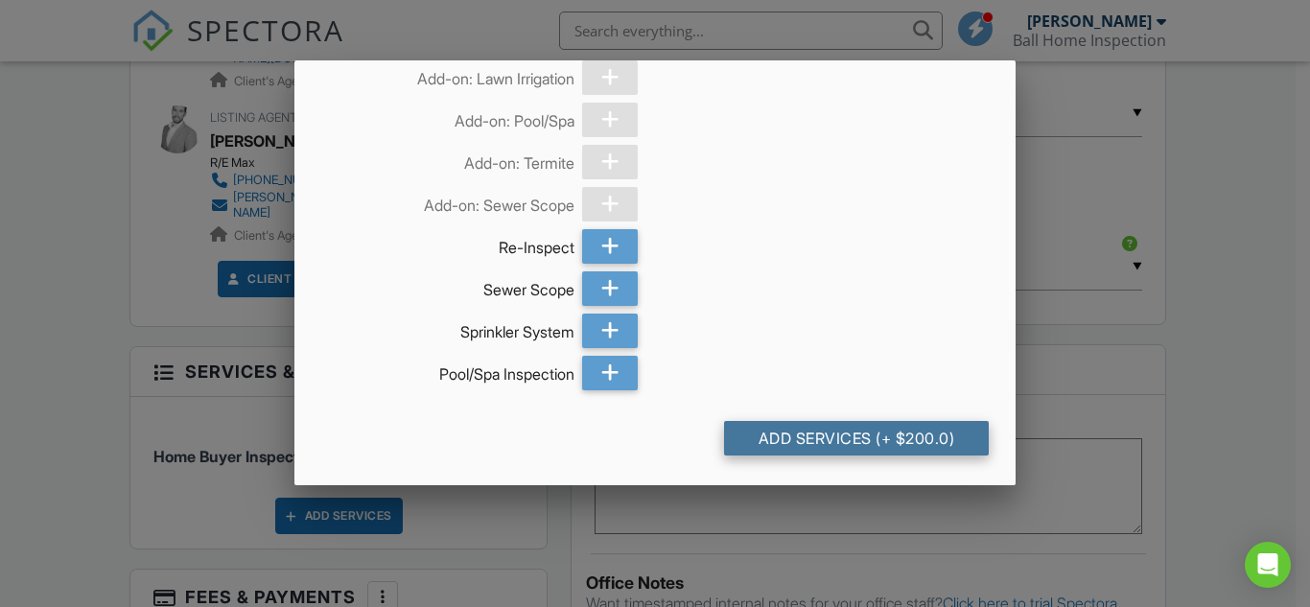
click at [859, 440] on div "Add Services (+ $200.0)" at bounding box center [856, 438] width 265 height 35
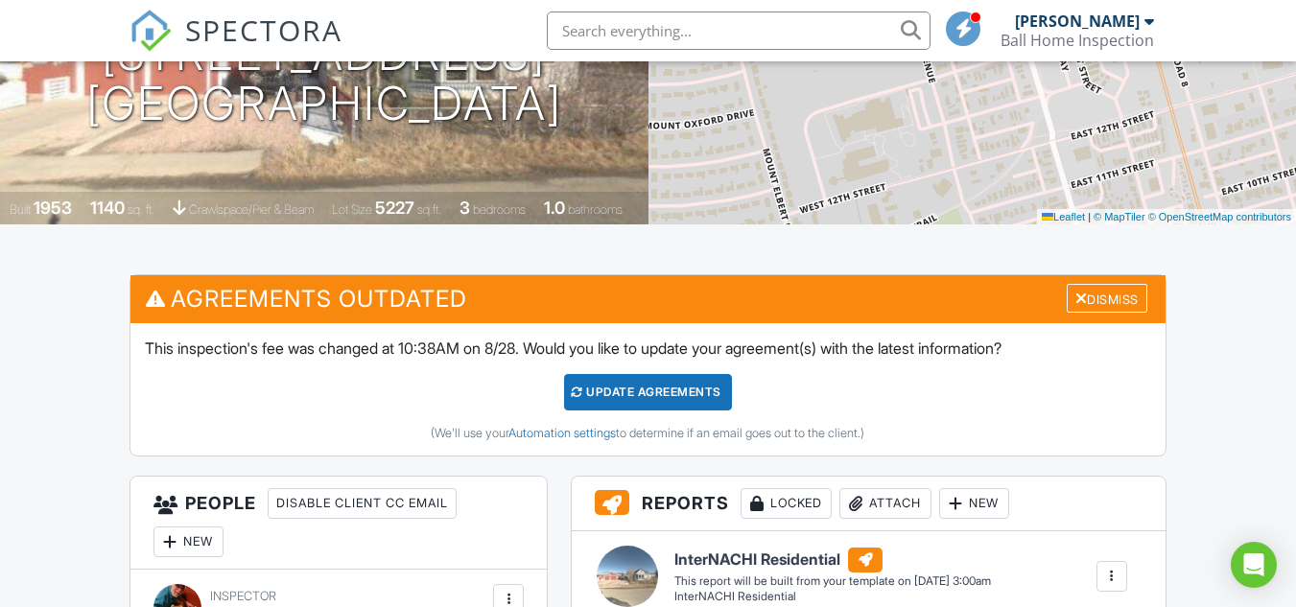
click at [654, 389] on div "Update Agreements" at bounding box center [648, 392] width 168 height 36
